Goal: Navigation & Orientation: Find specific page/section

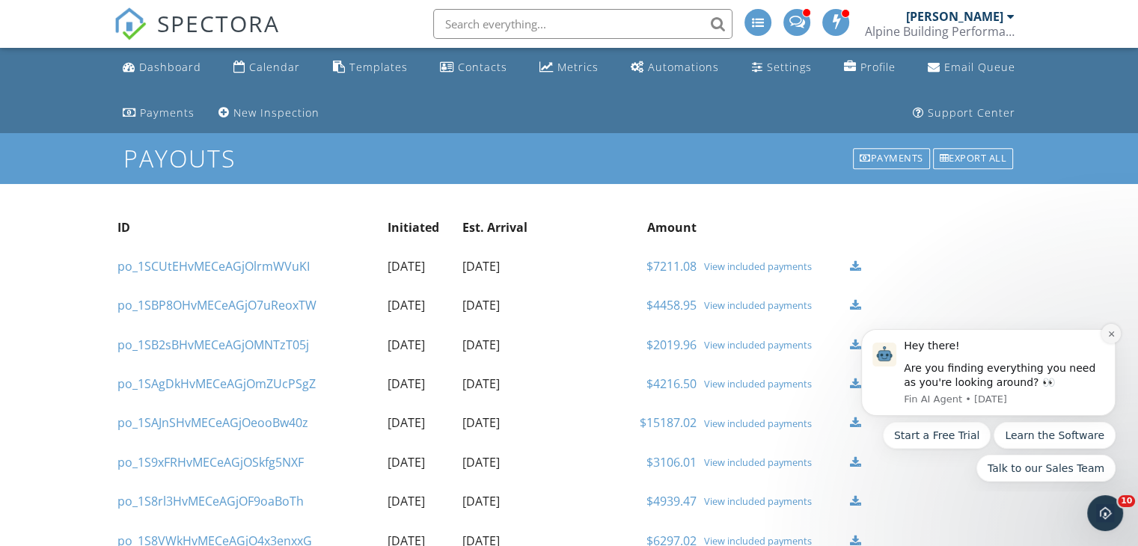
click at [1110, 331] on icon "Dismiss notification" at bounding box center [1111, 334] width 8 height 8
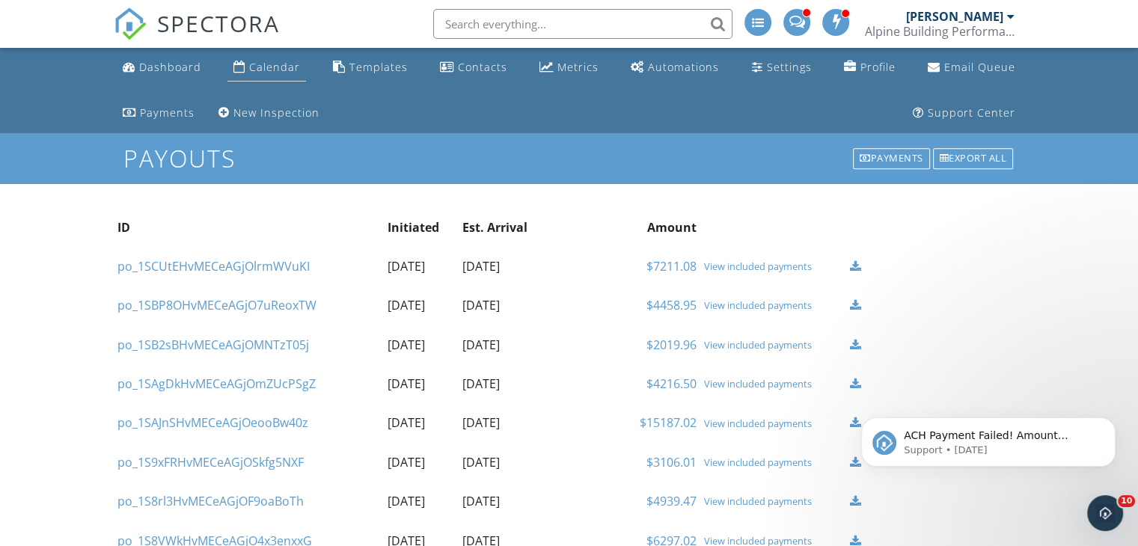
click at [240, 58] on link "Calendar" at bounding box center [266, 68] width 79 height 28
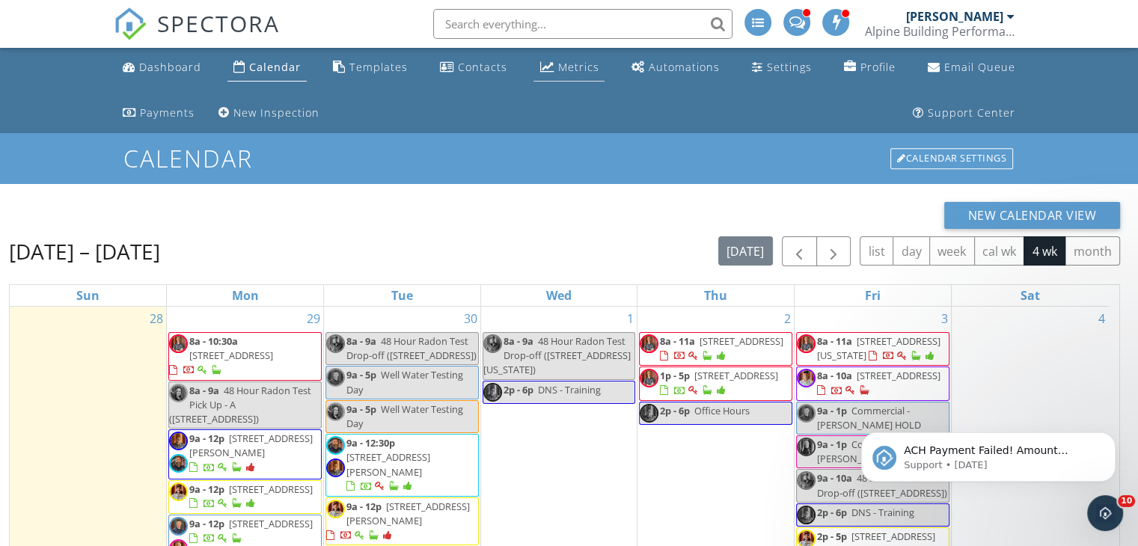
click at [554, 70] on link "Metrics" at bounding box center [568, 68] width 71 height 28
